Goal: Answer question/provide support

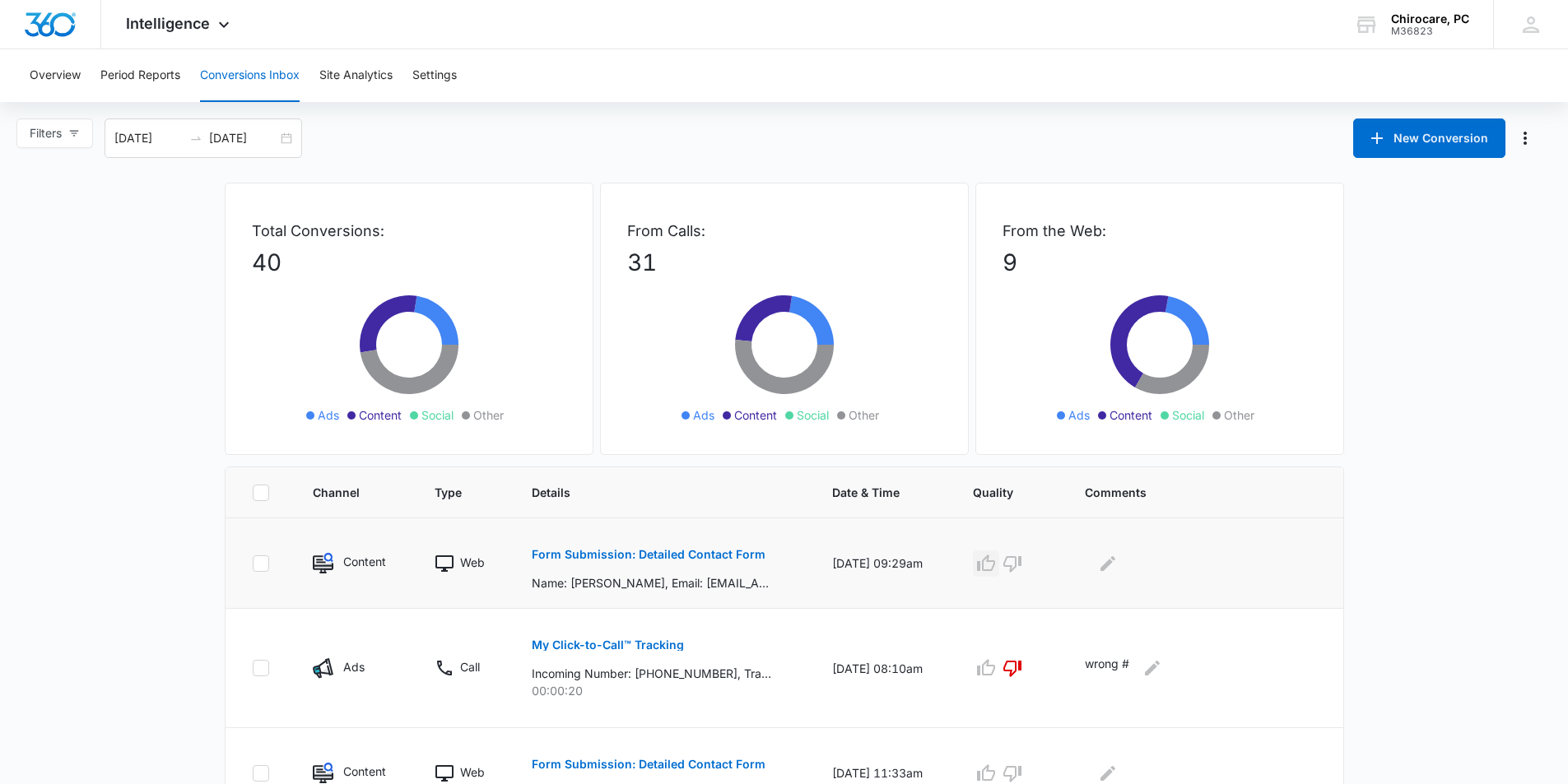
click at [996, 569] on icon "button" at bounding box center [986, 564] width 20 height 20
click at [1117, 564] on icon "Edit Comments" at bounding box center [1108, 564] width 20 height 20
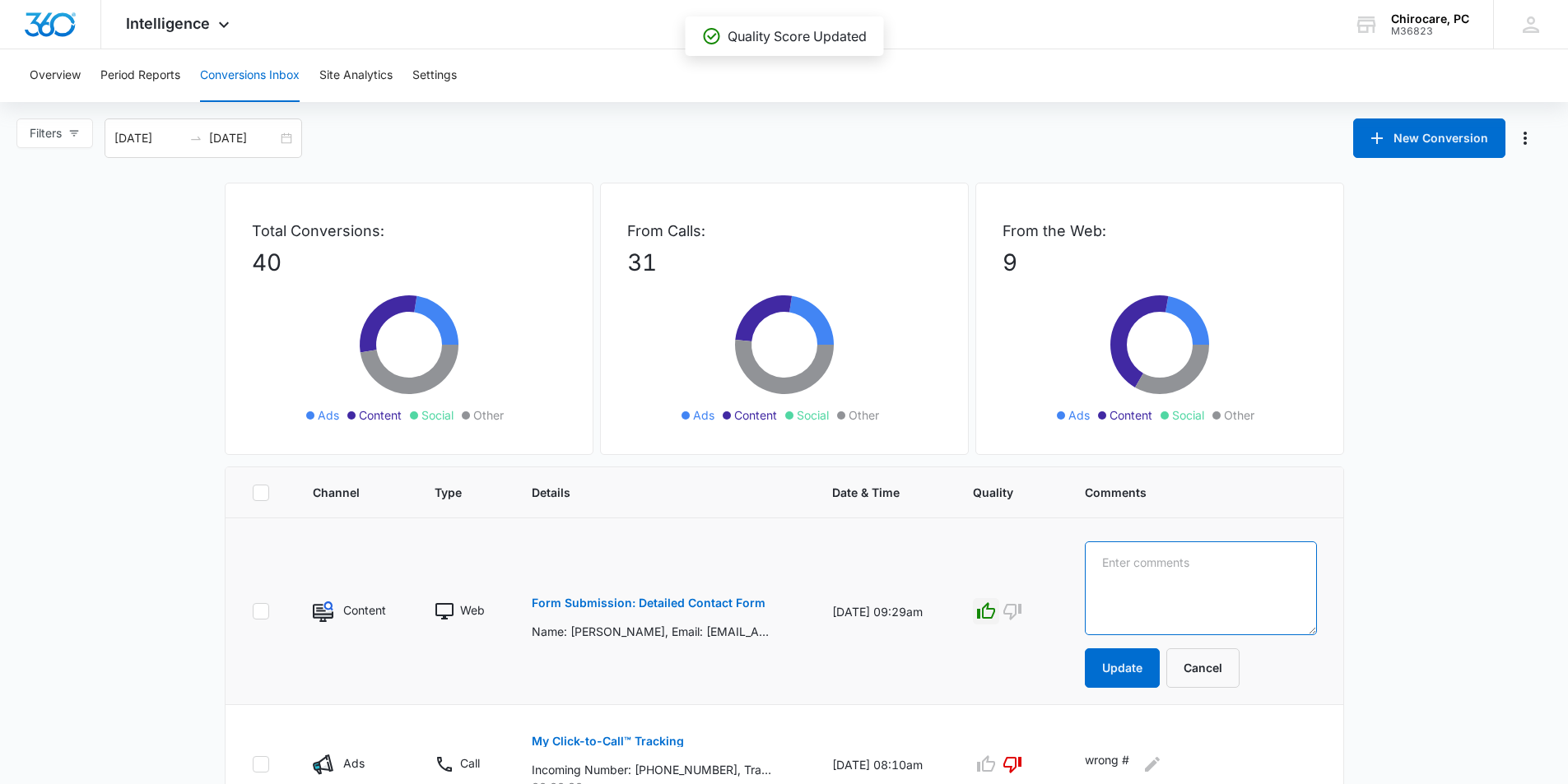
click at [1122, 565] on textarea at bounding box center [1200, 588] width 232 height 94
type textarea "EXISTING PT- [PERSON_NAME] RE ACT FOR [DATE]"
click at [1126, 657] on button "Update" at bounding box center [1122, 668] width 75 height 40
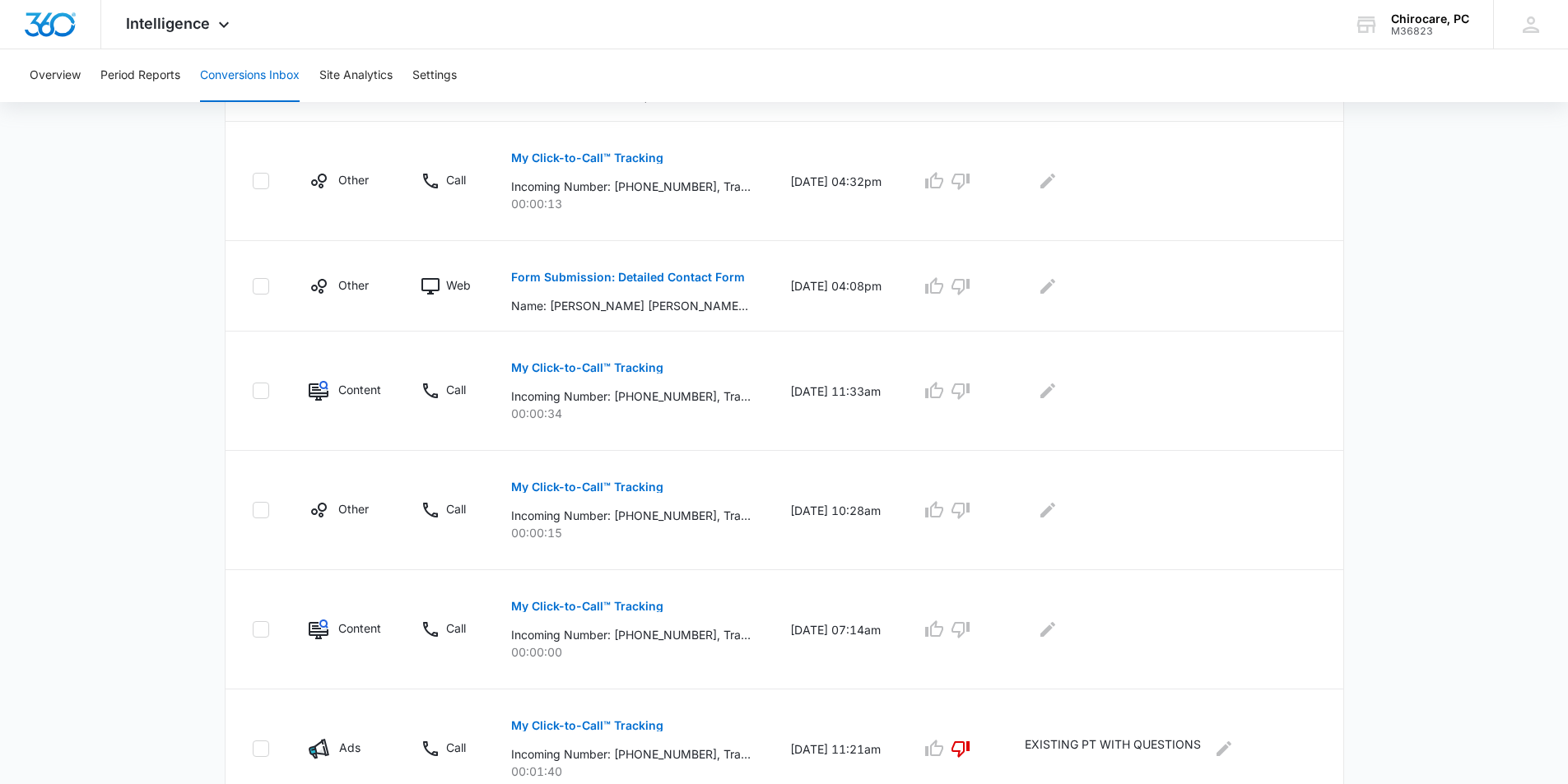
scroll to position [658, 0]
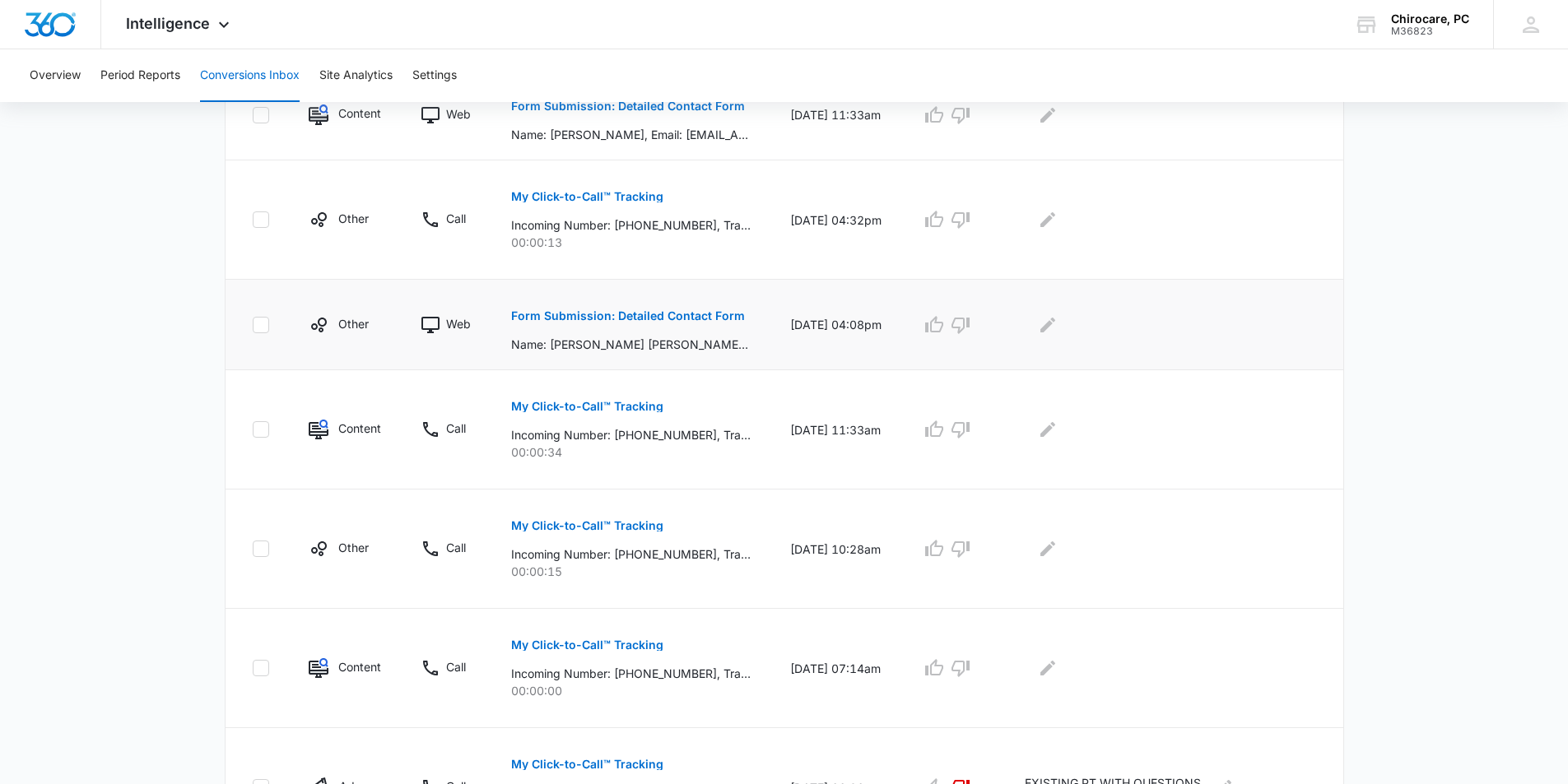
click at [603, 317] on p "Form Submission: Detailed Contact Form" at bounding box center [627, 316] width 234 height 12
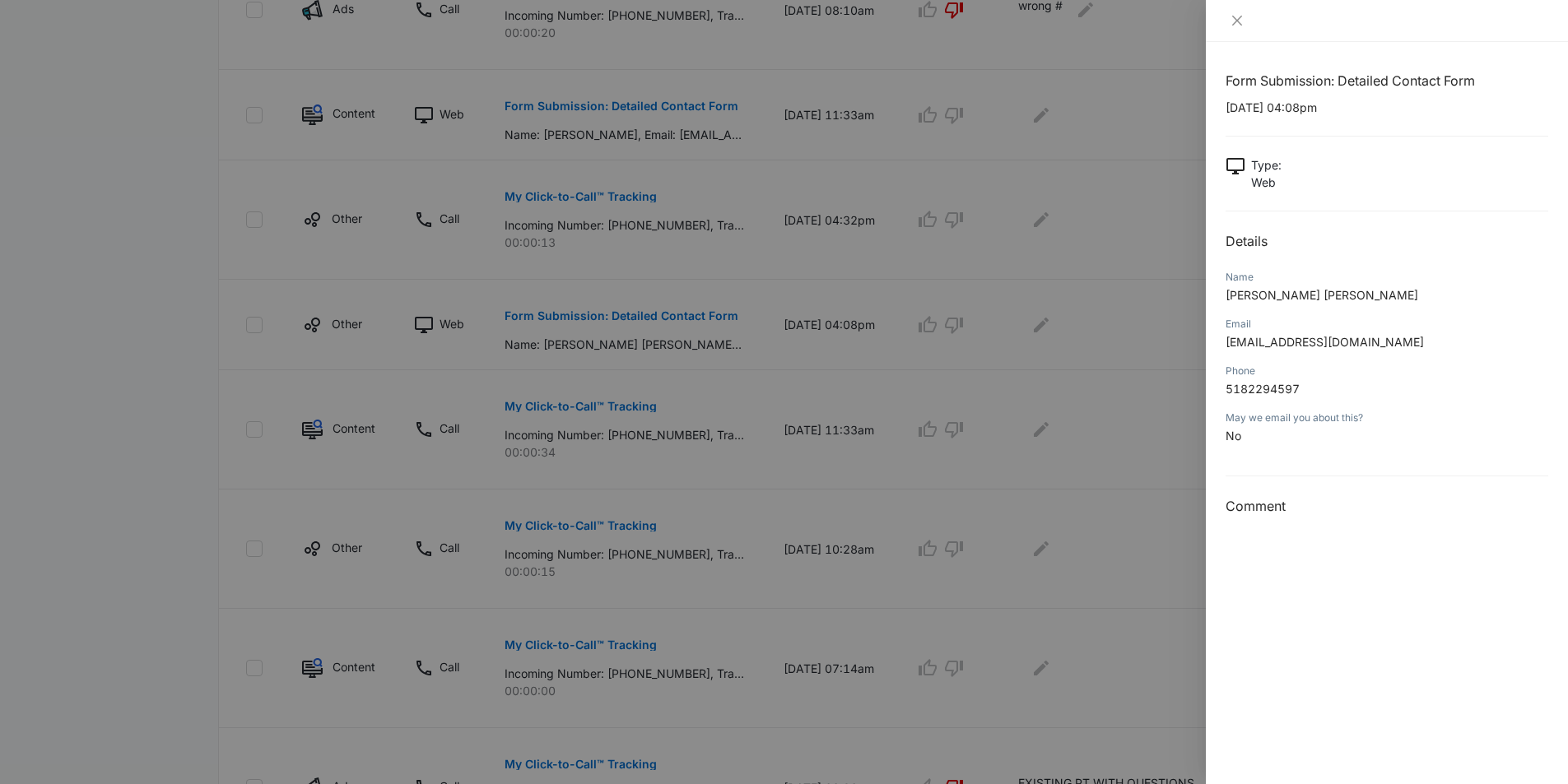
click at [984, 324] on div at bounding box center [784, 392] width 1568 height 784
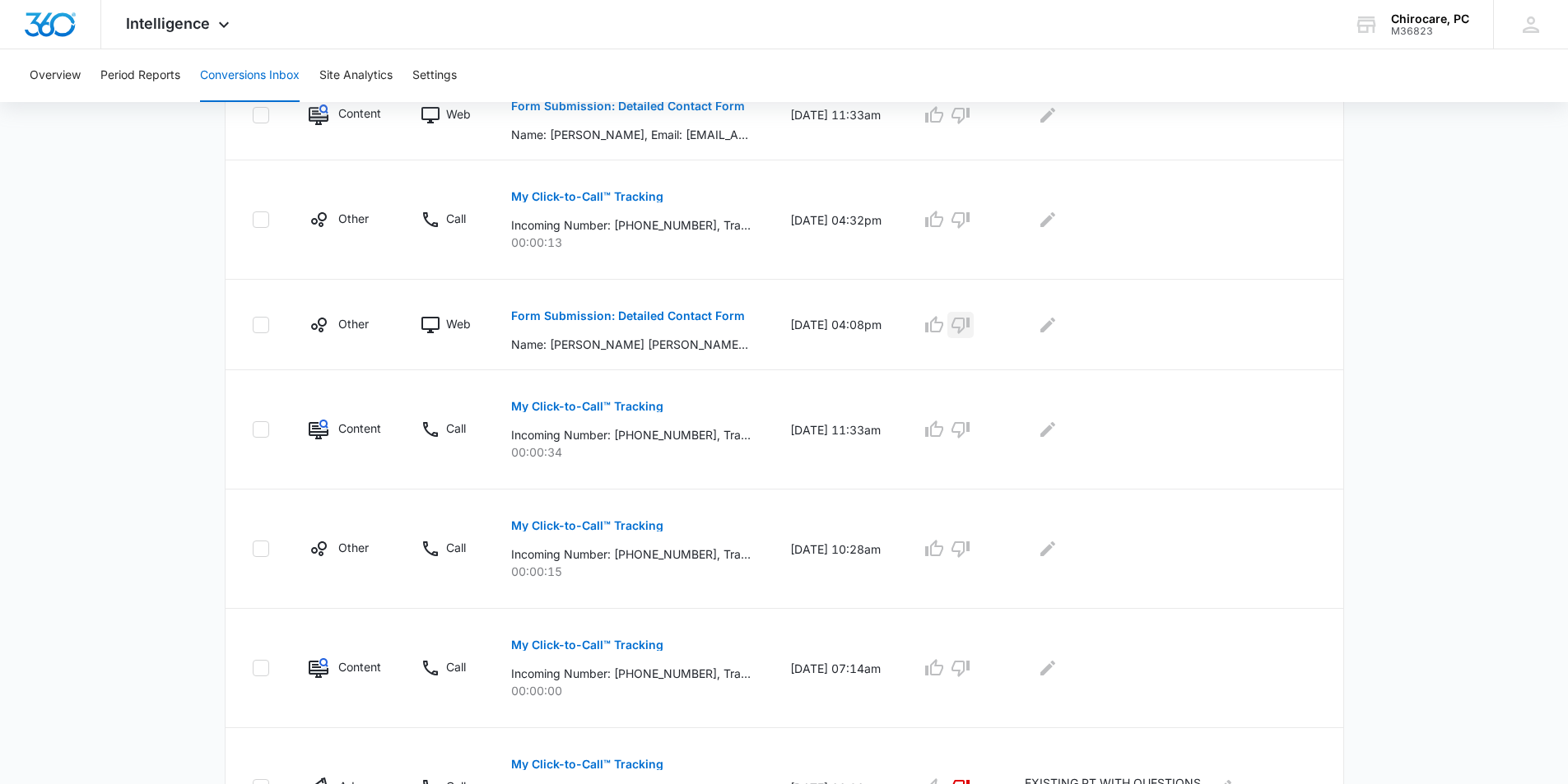
click at [970, 324] on icon "button" at bounding box center [961, 325] width 20 height 20
click at [1057, 329] on icon "Edit Comments" at bounding box center [1047, 325] width 20 height 20
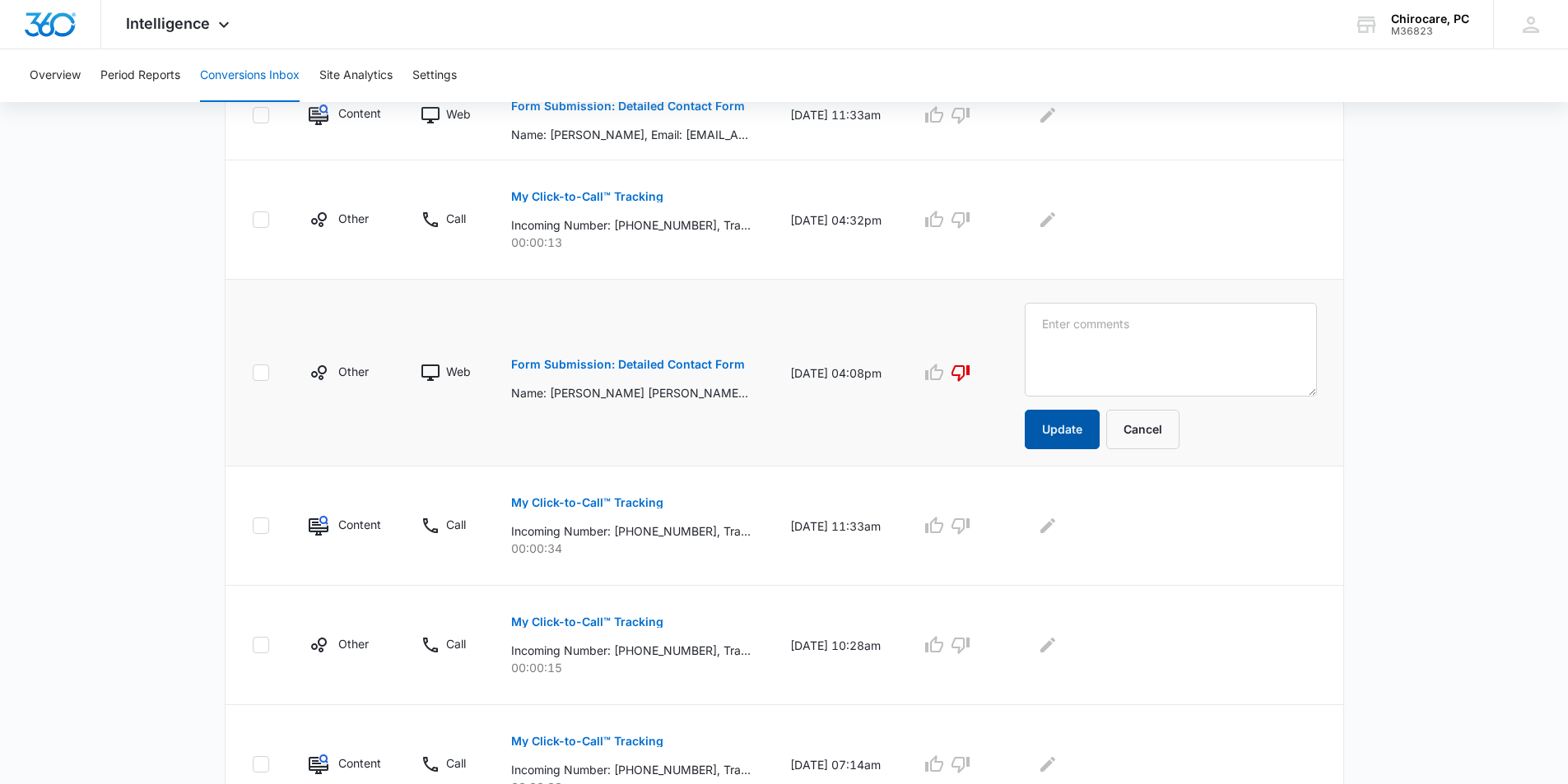
click at [1082, 421] on button "Update" at bounding box center [1062, 430] width 75 height 40
click at [1118, 331] on textarea at bounding box center [1171, 350] width 292 height 94
type textarea "FROM"
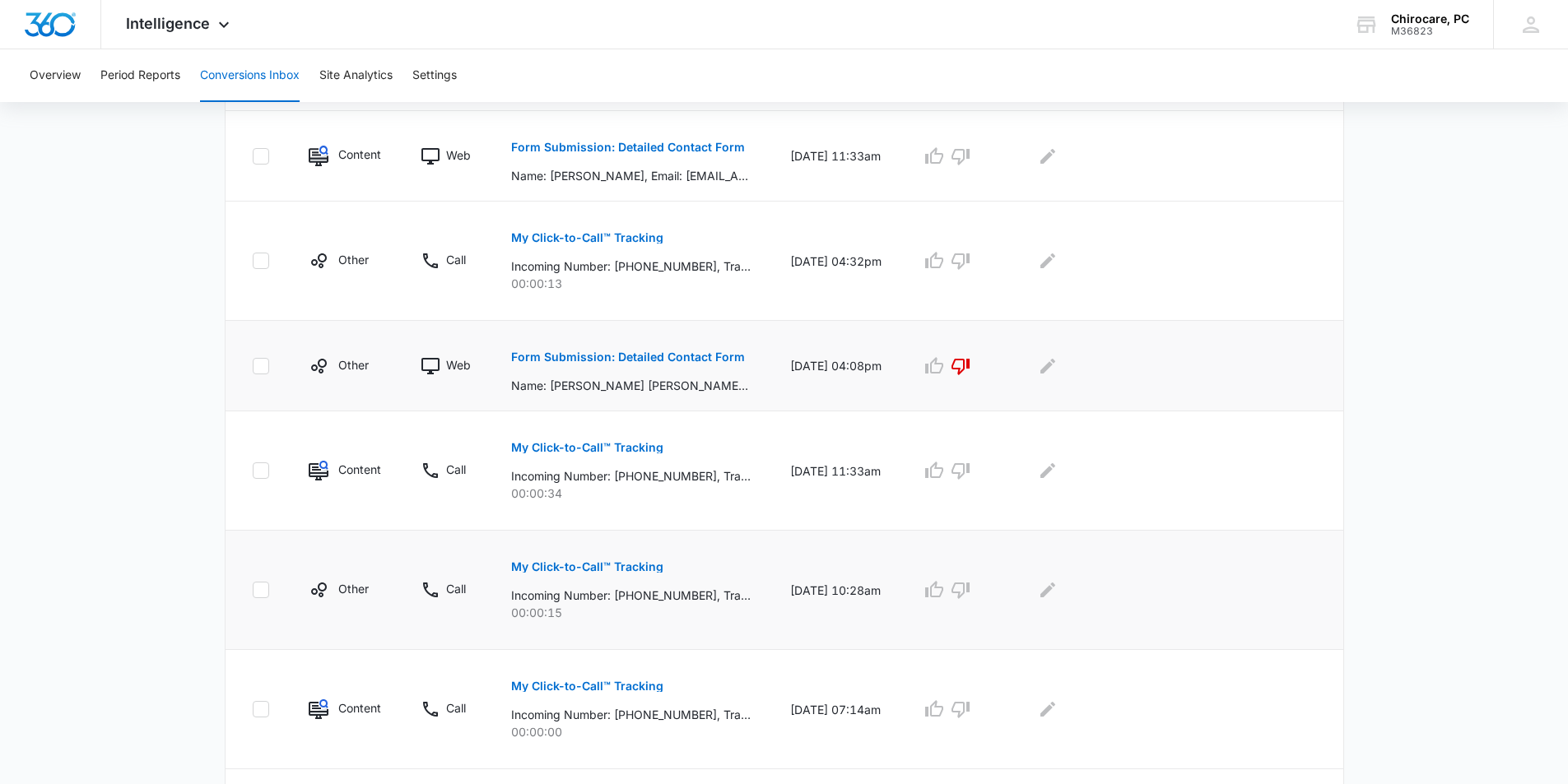
scroll to position [617, 0]
click at [1057, 370] on icon "Edit Comments" at bounding box center [1047, 368] width 20 height 20
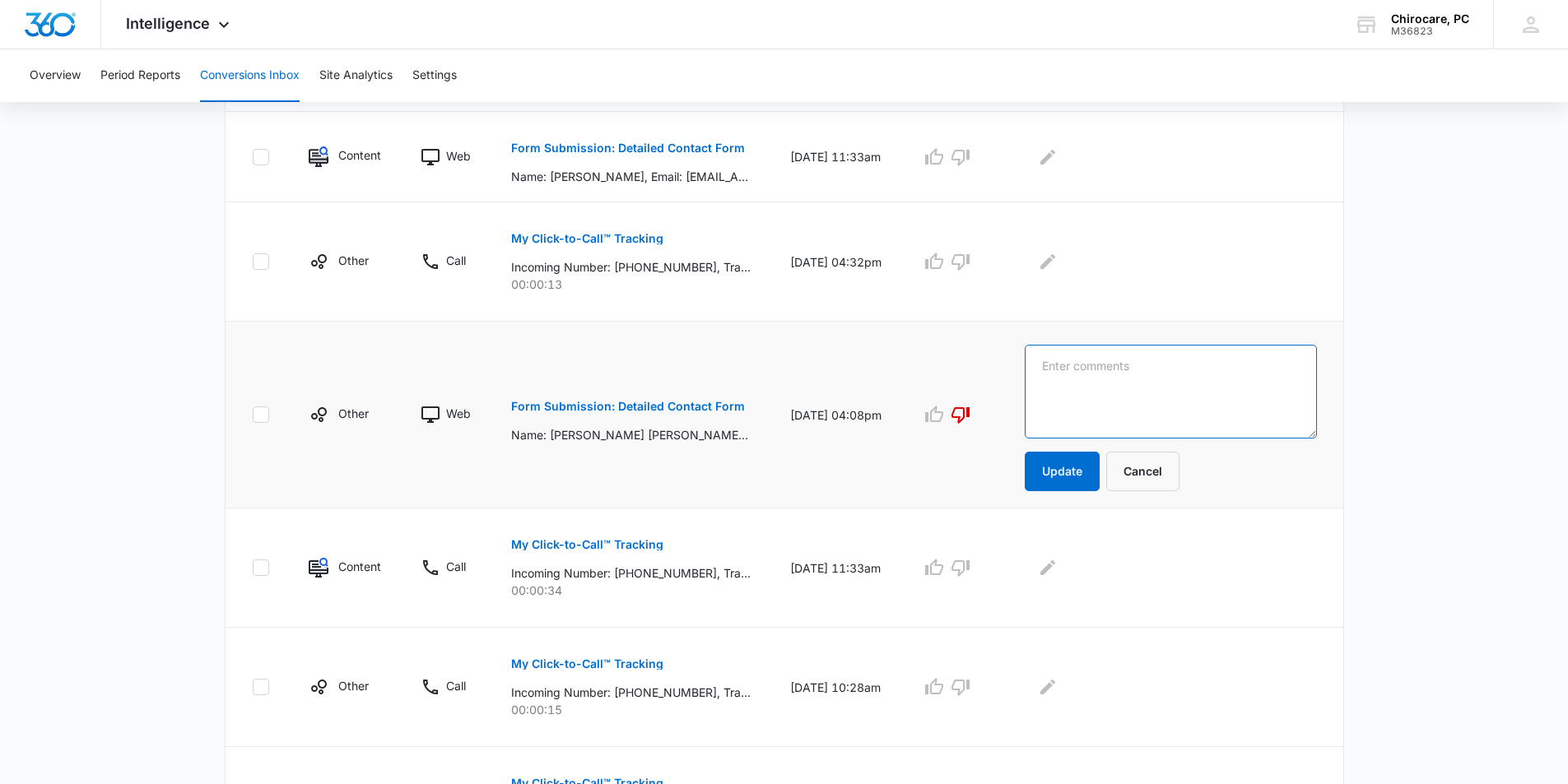
click at [1121, 367] on textarea at bounding box center [1171, 392] width 292 height 94
type textarea "FROM [PERSON_NAME]?"
click at [1099, 466] on button "Update" at bounding box center [1062, 472] width 75 height 40
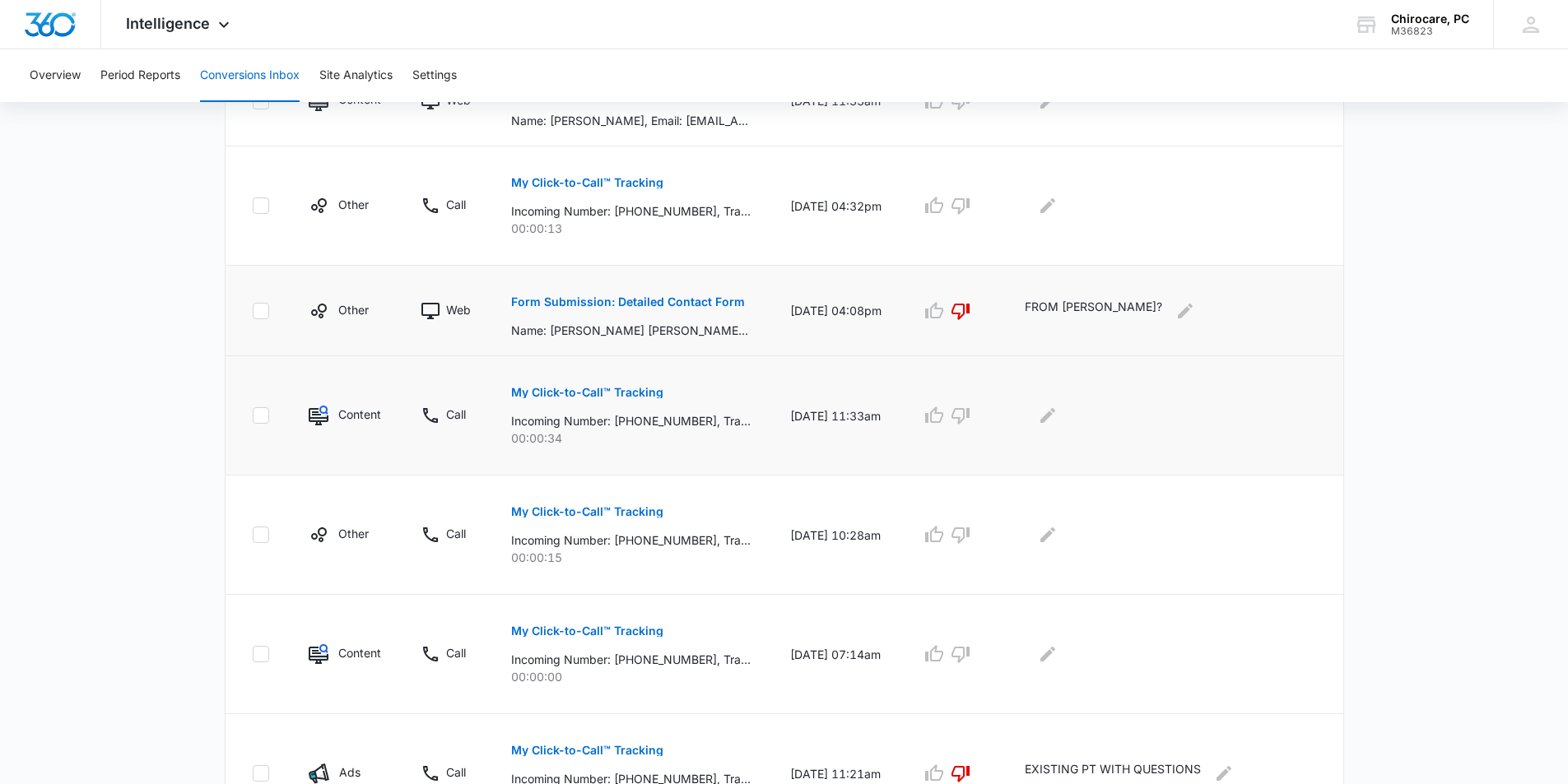
scroll to position [699, 0]
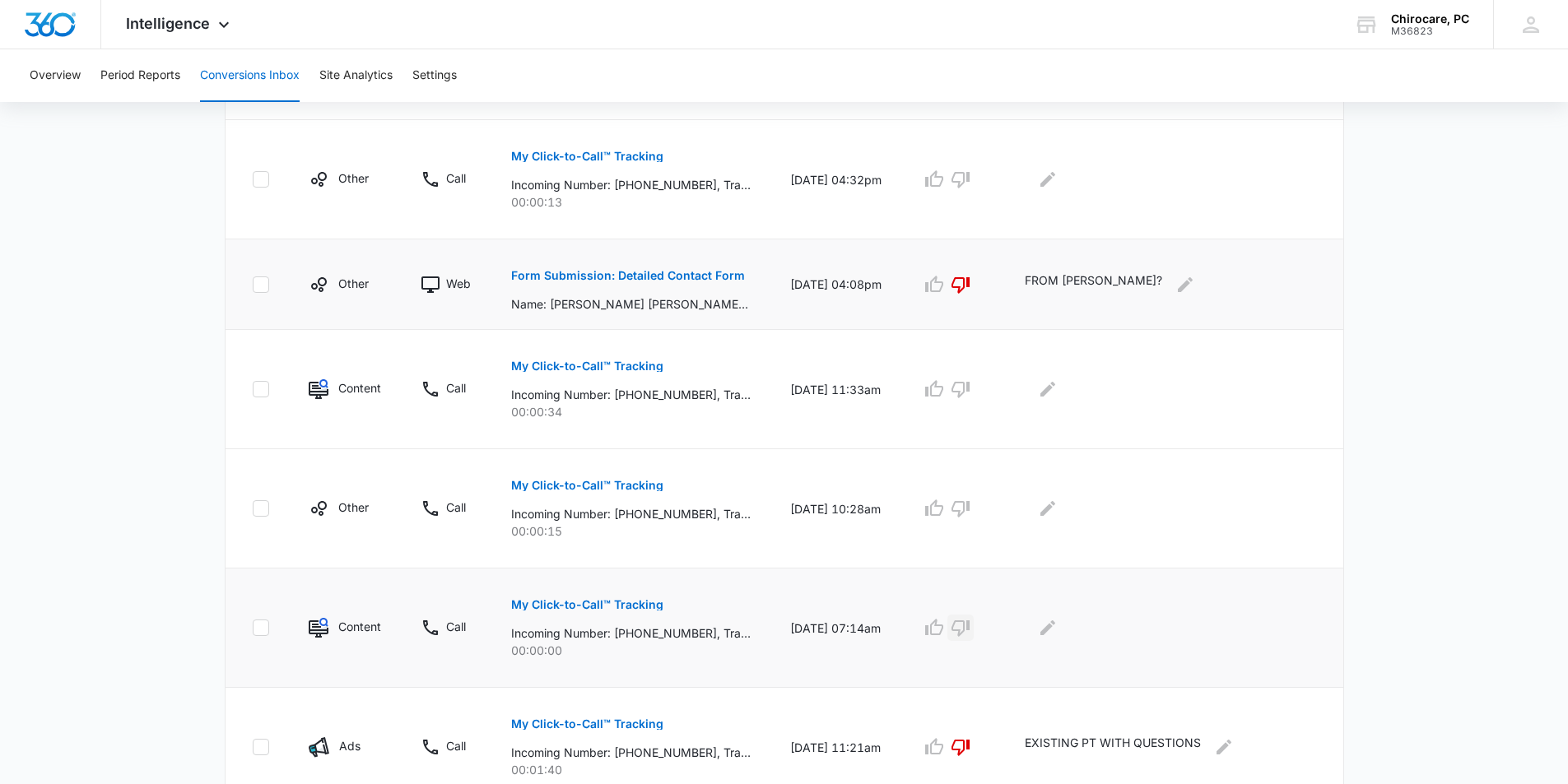
click at [970, 632] on icon "button" at bounding box center [961, 628] width 20 height 20
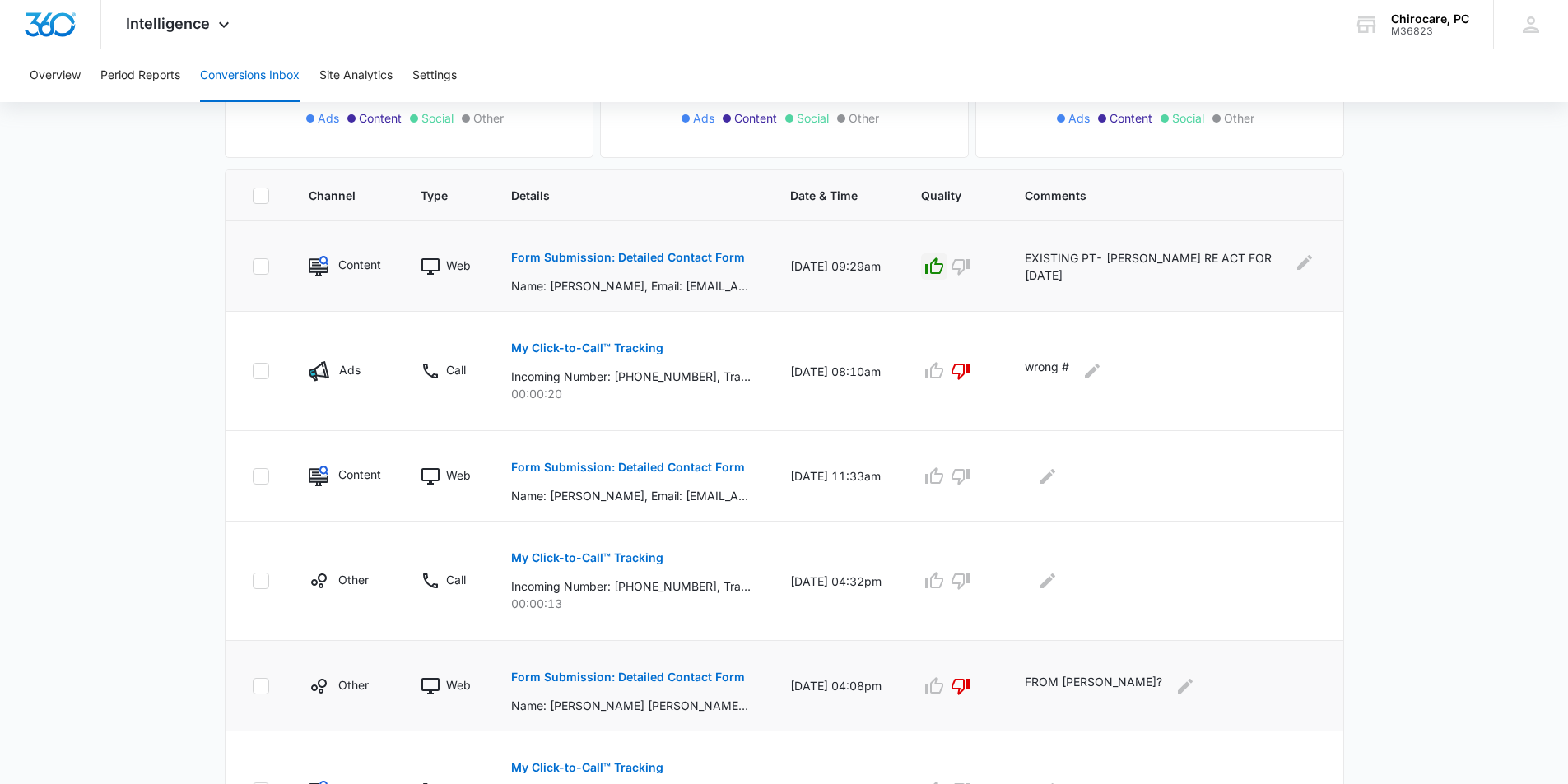
scroll to position [287, 0]
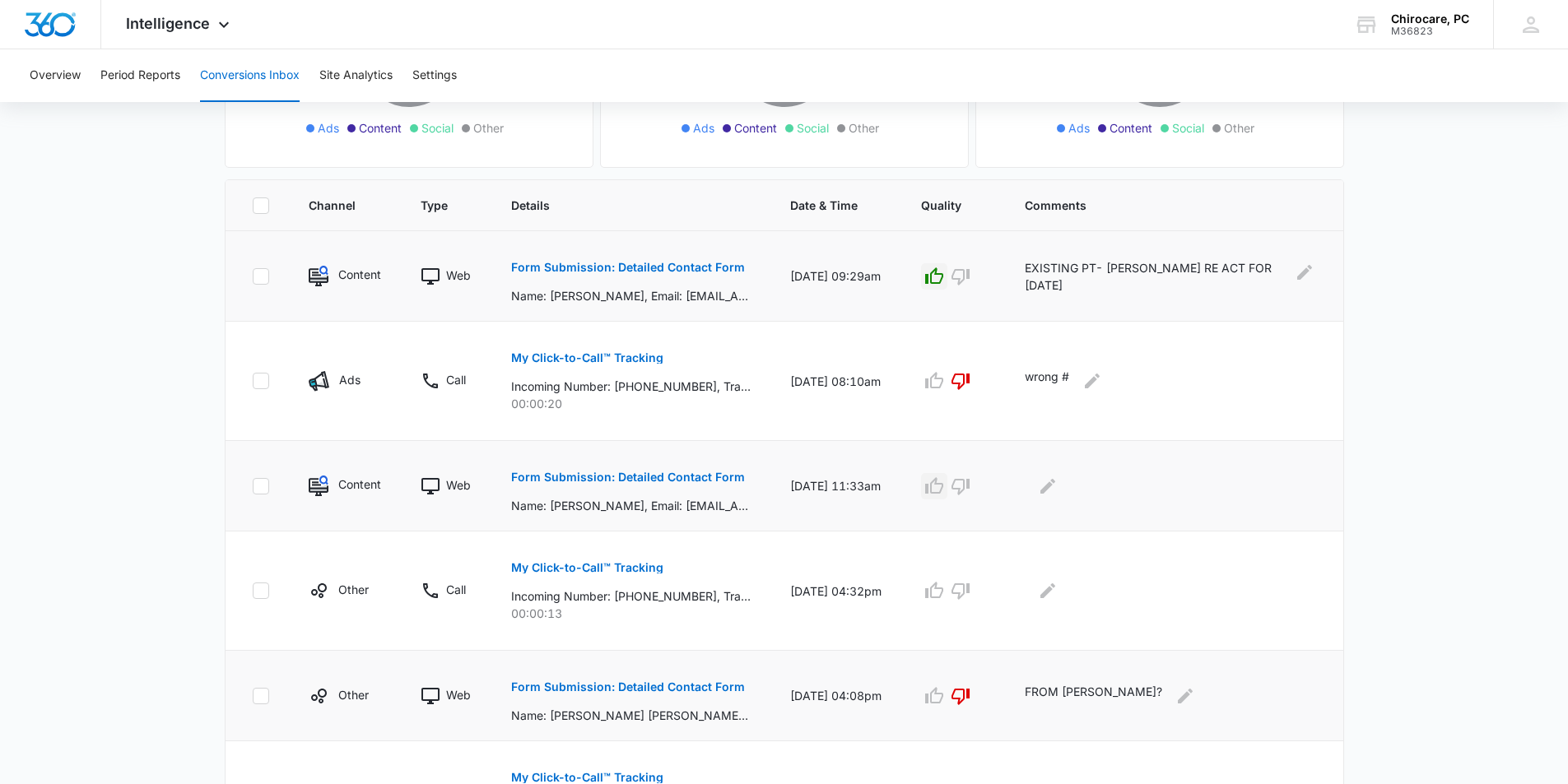
click at [943, 491] on icon "button" at bounding box center [934, 485] width 18 height 16
click at [1061, 483] on button "Edit Comments" at bounding box center [1047, 486] width 26 height 26
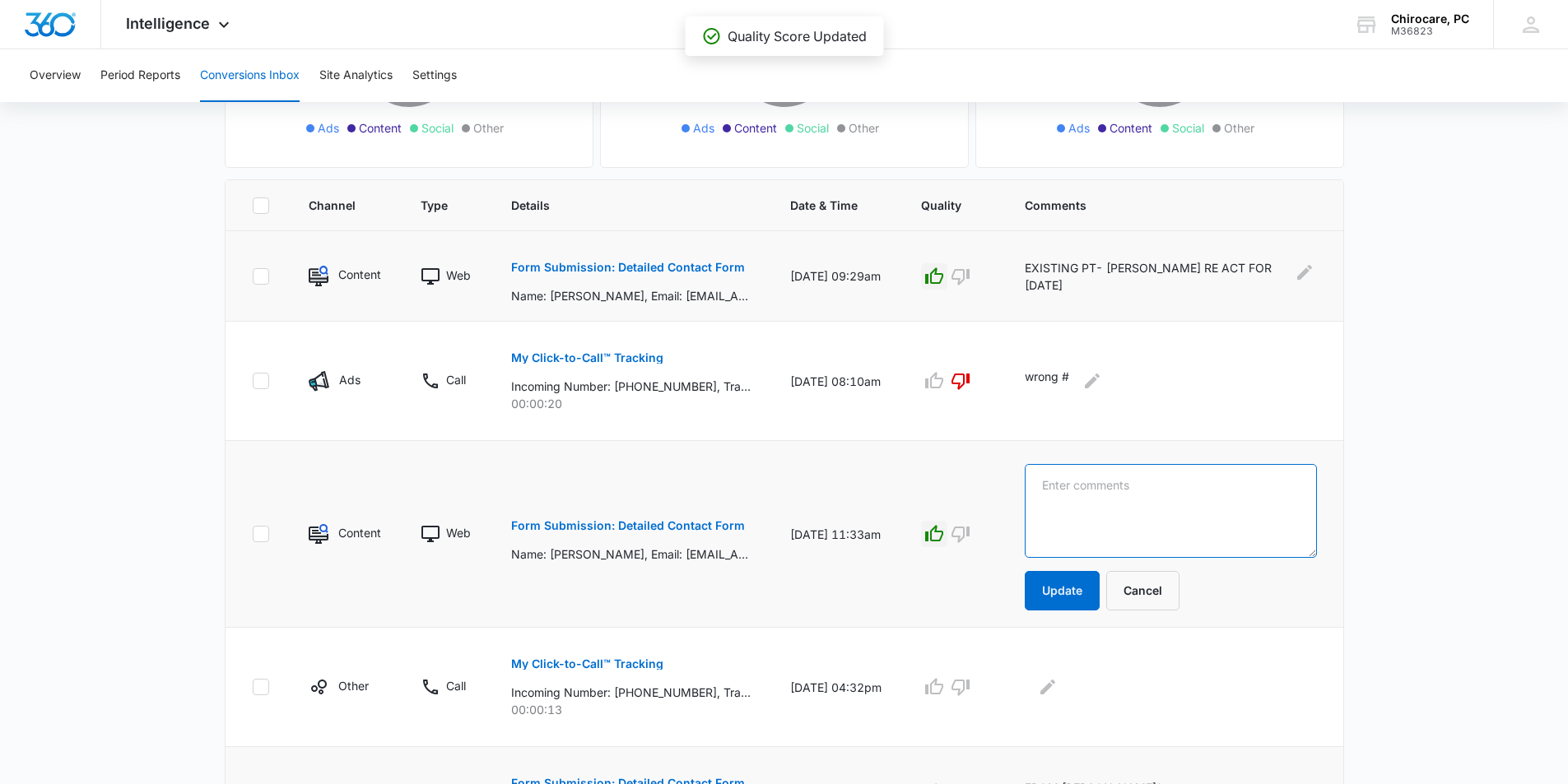
click at [1089, 482] on textarea at bounding box center [1171, 512] width 292 height 94
type textarea "NP APPT SET FOR [DATE] 10:30-JS"
click at [1085, 598] on button "Update" at bounding box center [1062, 591] width 75 height 40
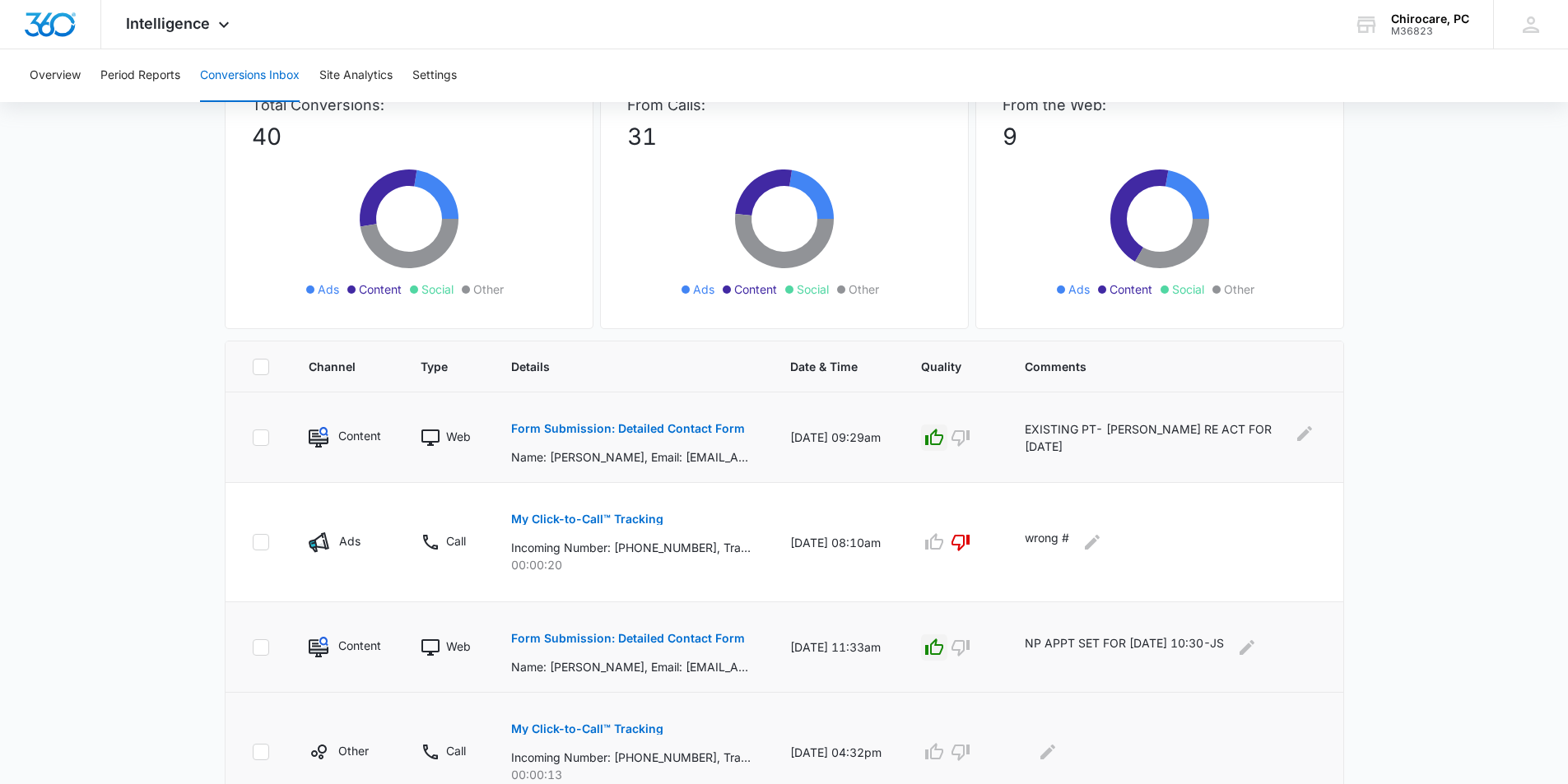
scroll to position [122, 0]
